Goal: Task Accomplishment & Management: Use online tool/utility

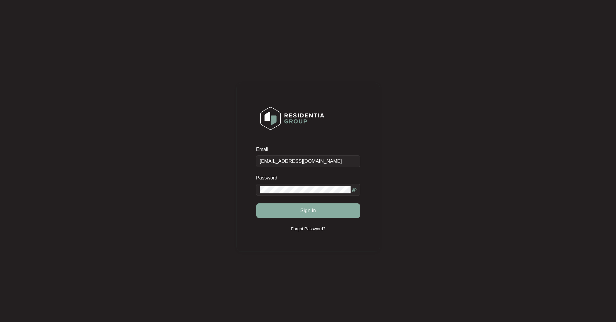
click at [295, 211] on button "Sign in" at bounding box center [308, 210] width 104 height 15
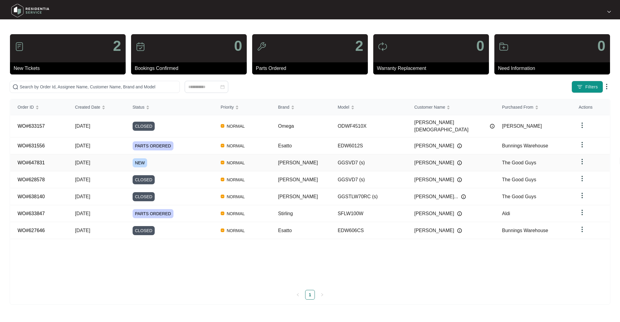
click at [160, 158] on div "NEW" at bounding box center [173, 162] width 81 height 9
click at [194, 141] on div "PARTS ORDERED" at bounding box center [173, 145] width 81 height 9
click at [191, 209] on div "PARTS ORDERED" at bounding box center [173, 213] width 81 height 9
click at [179, 159] on div "NEW" at bounding box center [173, 162] width 81 height 9
click at [153, 142] on span "PARTS ORDERED" at bounding box center [153, 145] width 41 height 9
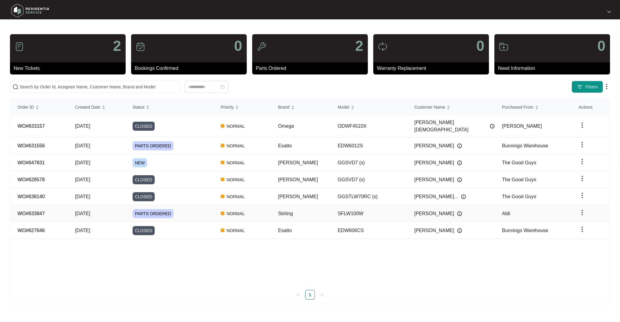
click at [189, 209] on div "PARTS ORDERED" at bounding box center [173, 213] width 81 height 9
click at [156, 158] on div "NEW" at bounding box center [173, 162] width 81 height 9
